Goal: Task Accomplishment & Management: Create Meal Plan

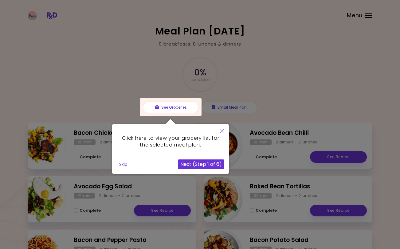
click at [124, 165] on button "Skip" at bounding box center [123, 164] width 13 height 9
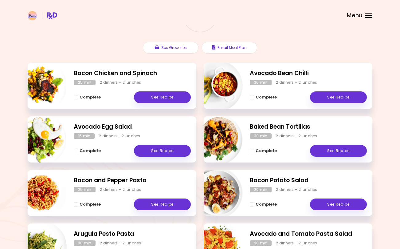
scroll to position [59, 0]
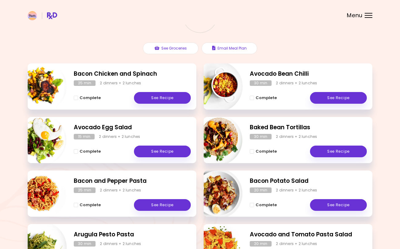
click at [163, 98] on link "See Recipe" at bounding box center [162, 98] width 57 height 12
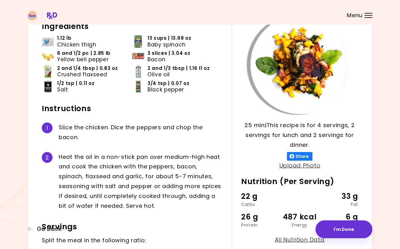
scroll to position [52, 0]
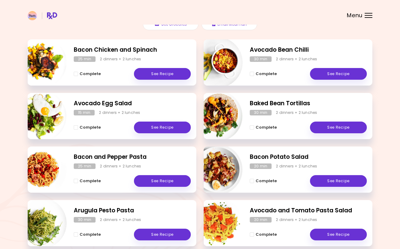
scroll to position [82, 0]
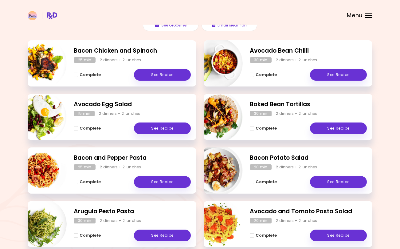
click at [160, 181] on link "See Recipe" at bounding box center [162, 182] width 57 height 12
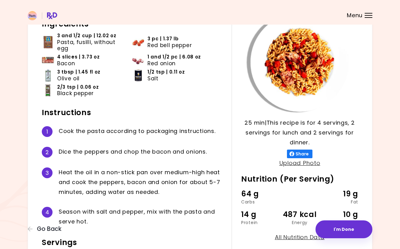
scroll to position [48, 0]
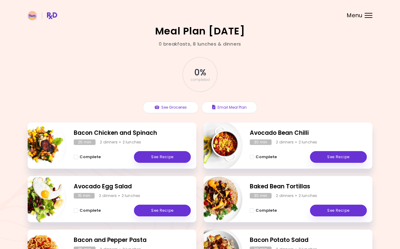
click at [362, 18] on span "Menu" at bounding box center [355, 16] width 16 height 6
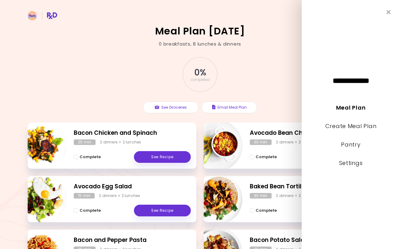
click at [350, 128] on link "Create Meal Plan" at bounding box center [350, 126] width 51 height 8
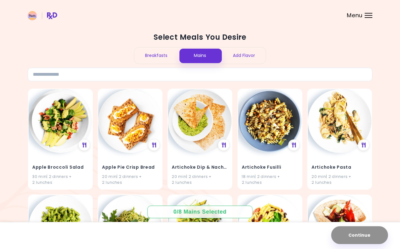
click at [157, 57] on div "Breakfasts" at bounding box center [156, 55] width 44 height 16
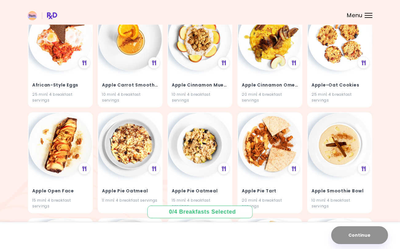
scroll to position [82, 0]
click at [198, 157] on img at bounding box center [200, 144] width 64 height 64
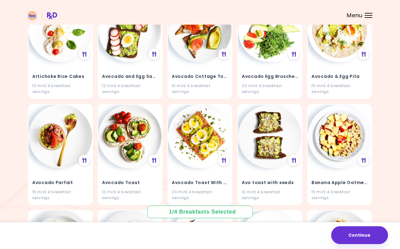
scroll to position [303, 0]
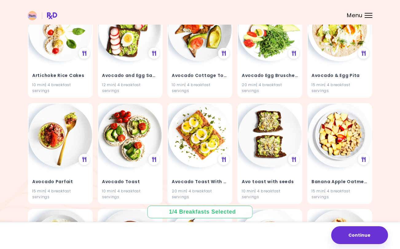
click at [68, 146] on img at bounding box center [61, 136] width 64 height 64
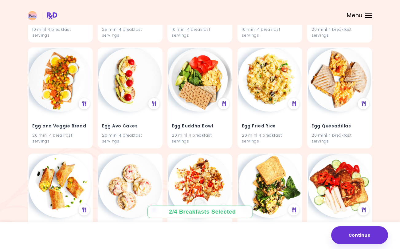
scroll to position [1523, 0]
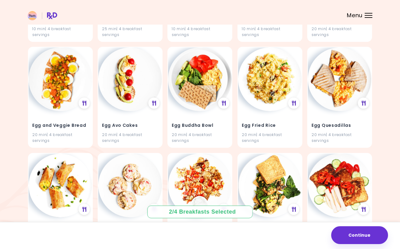
click at [340, 94] on img at bounding box center [340, 79] width 64 height 64
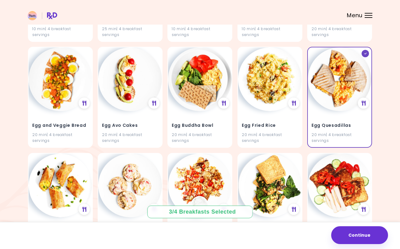
click at [336, 87] on img at bounding box center [340, 79] width 64 height 64
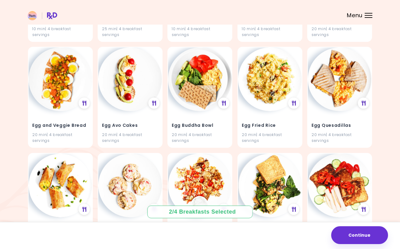
click at [339, 88] on img at bounding box center [340, 79] width 64 height 64
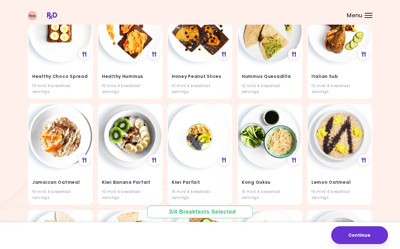
scroll to position [2207, 0]
click at [340, 135] on img at bounding box center [340, 136] width 64 height 64
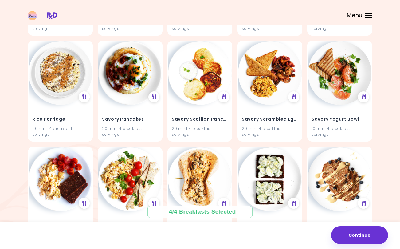
scroll to position [3117, 0]
click at [277, 89] on img at bounding box center [270, 73] width 64 height 64
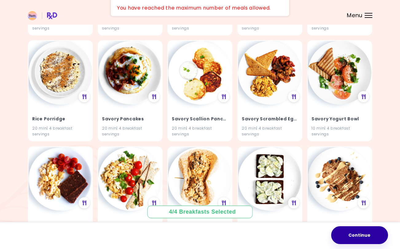
click at [367, 226] on button "Continue" at bounding box center [359, 235] width 57 height 18
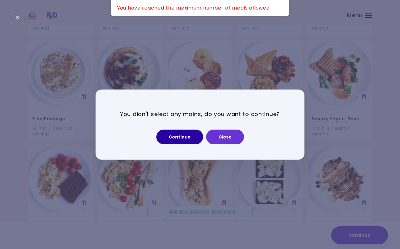
click at [187, 139] on button "Continue" at bounding box center [179, 136] width 47 height 15
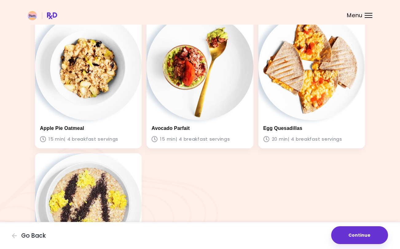
scroll to position [45, 0]
click at [87, 76] on img at bounding box center [88, 67] width 107 height 107
